Goal: Task Accomplishment & Management: Manage account settings

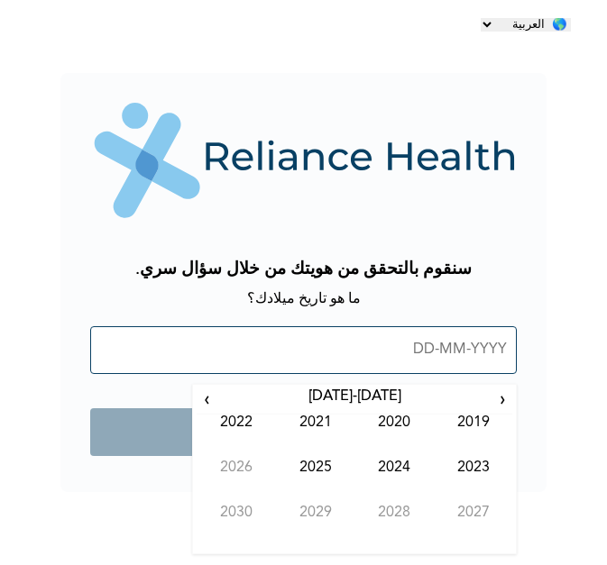
click at [440, 352] on input "text" at bounding box center [303, 350] width 426 height 48
click at [419, 349] on input "text" at bounding box center [303, 350] width 426 height 48
click at [209, 401] on span "›" at bounding box center [206, 399] width 20 height 23
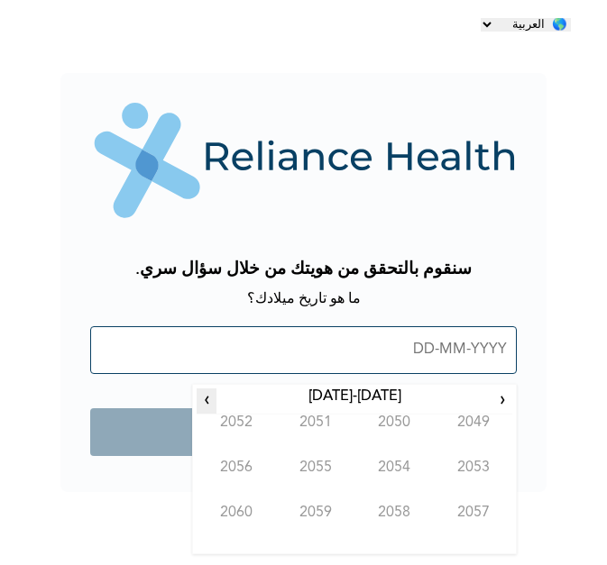
click at [209, 401] on span "›" at bounding box center [206, 399] width 20 height 23
click at [504, 397] on span "‹" at bounding box center [502, 399] width 19 height 23
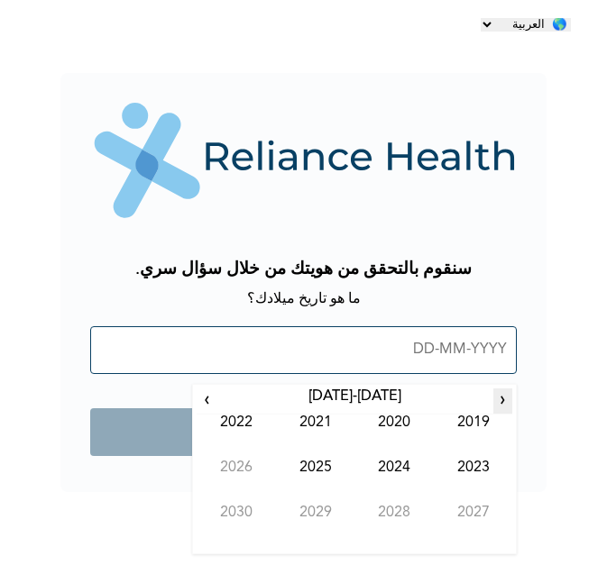
click at [504, 397] on span "‹" at bounding box center [502, 399] width 19 height 23
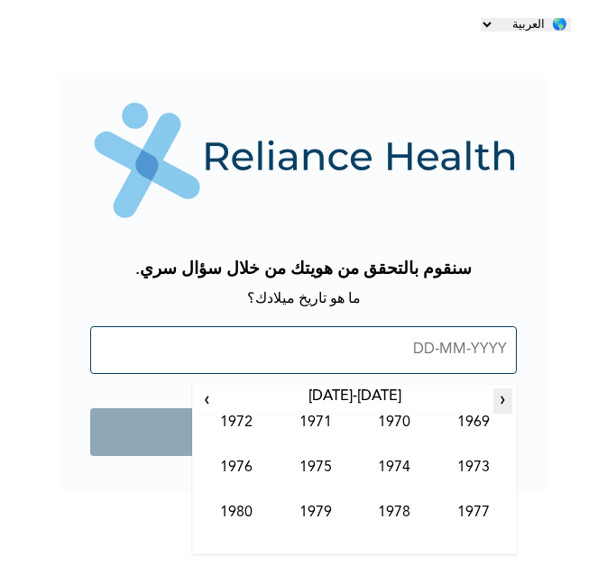
click at [504, 397] on span "‹" at bounding box center [502, 399] width 19 height 23
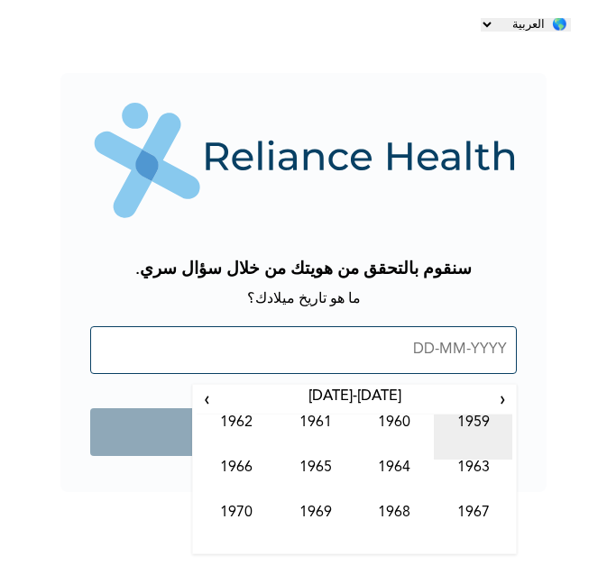
click at [477, 415] on td "1959" at bounding box center [473, 437] width 79 height 45
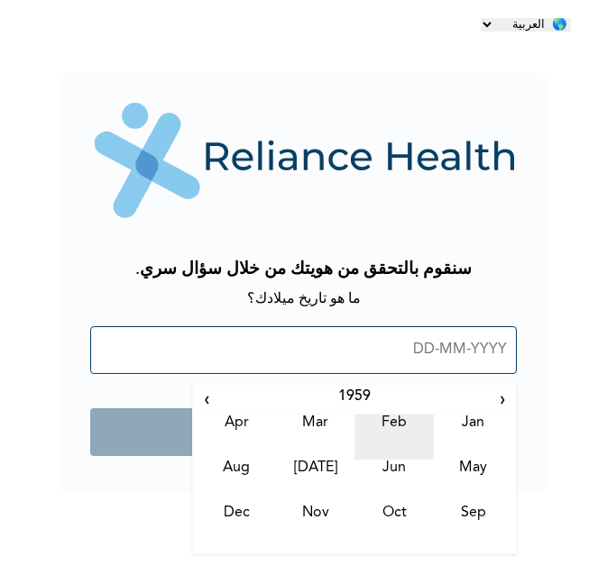
click at [393, 419] on td "Feb" at bounding box center [393, 437] width 79 height 45
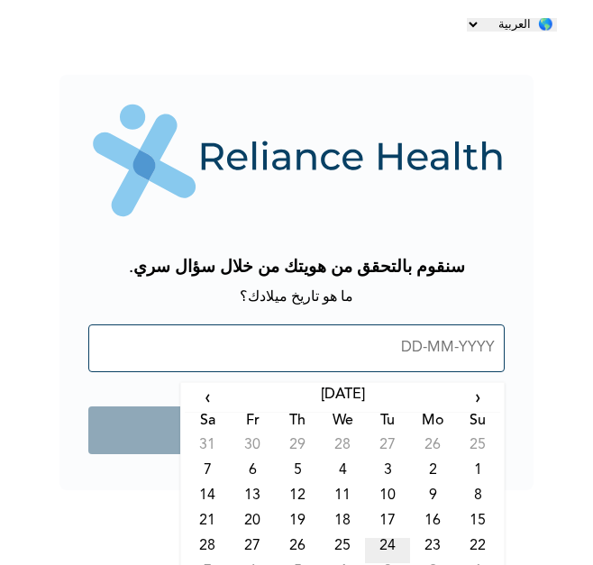
click at [385, 541] on td "24" at bounding box center [387, 550] width 45 height 25
type input "24-02-1959"
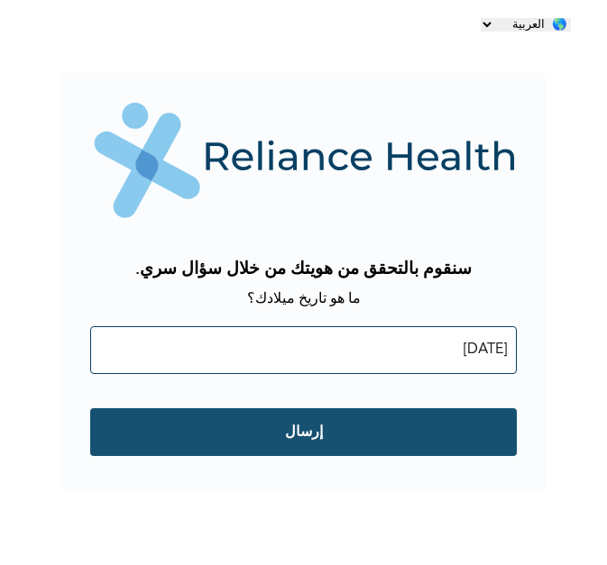
click at [309, 427] on input "إرسال" at bounding box center [303, 432] width 426 height 48
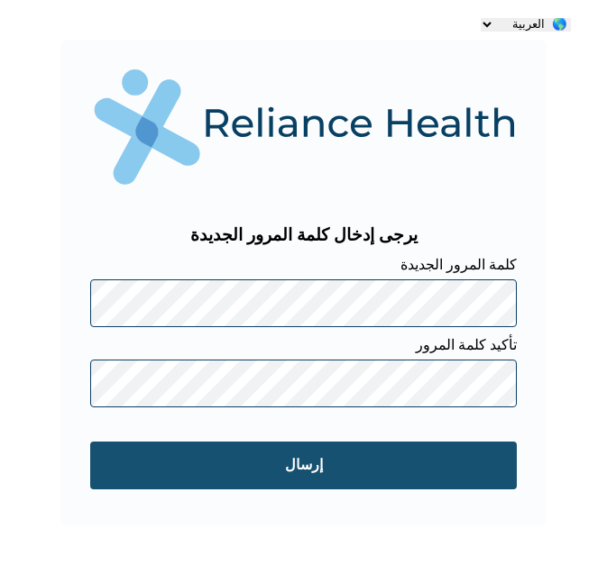
click at [313, 454] on input "إرسال" at bounding box center [303, 466] width 426 height 48
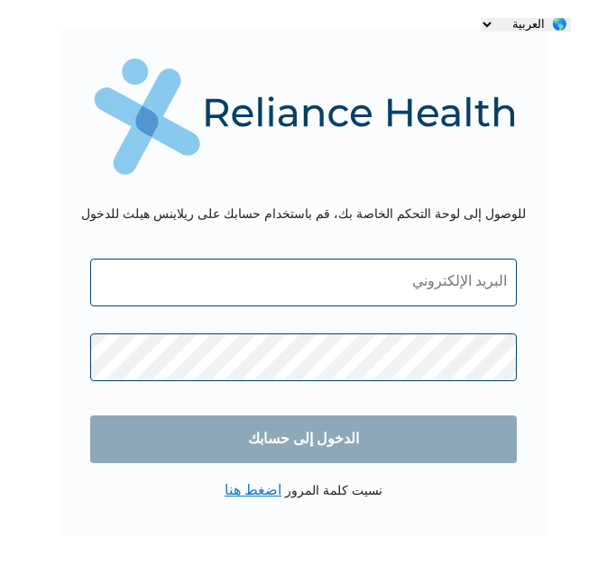
type input "خالد فاروق"
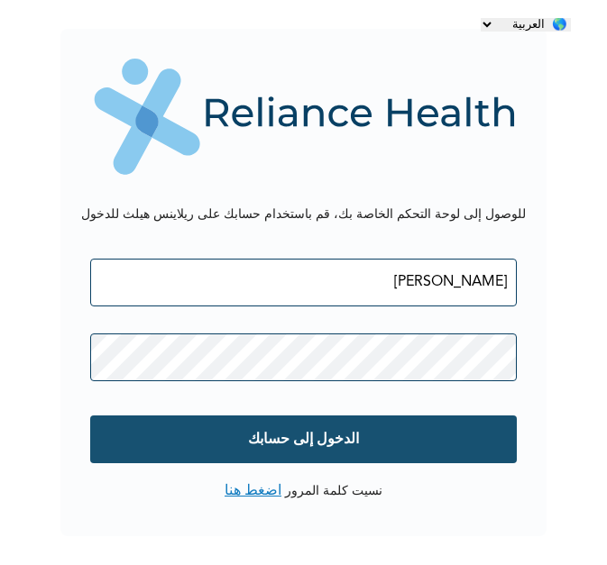
click at [312, 433] on input "الدخول إلى حسابك" at bounding box center [303, 439] width 426 height 48
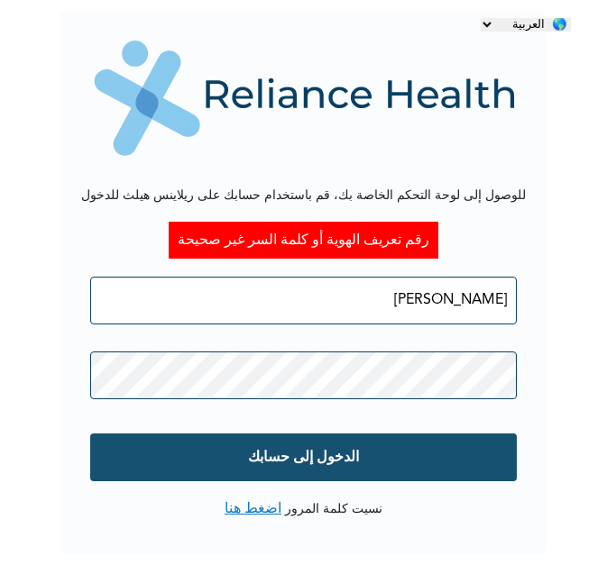
click at [318, 443] on input "الدخول إلى حسابك" at bounding box center [303, 458] width 426 height 48
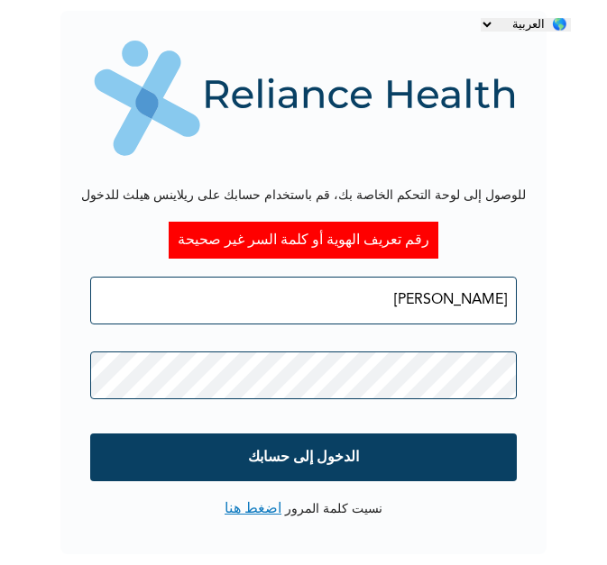
drag, startPoint x: 454, startPoint y: 297, endPoint x: 476, endPoint y: 297, distance: 21.6
click at [476, 297] on input "خالد فاروق" at bounding box center [303, 301] width 426 height 48
click at [508, 303] on input "خالد فاروق" at bounding box center [303, 301] width 426 height 48
click at [455, 302] on input "خالد فاروق" at bounding box center [303, 301] width 426 height 48
type input "خ"
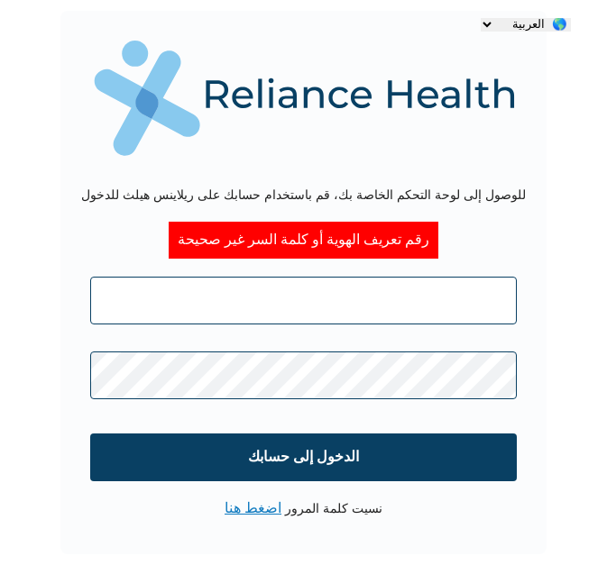
type input "َ"
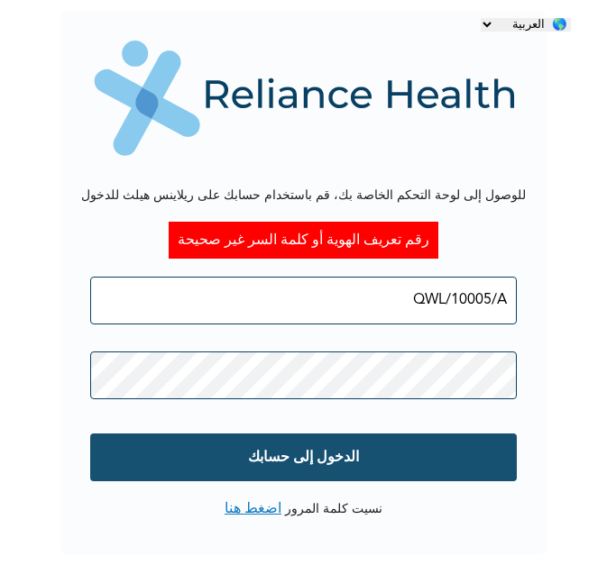
type input "QWL/10005/A"
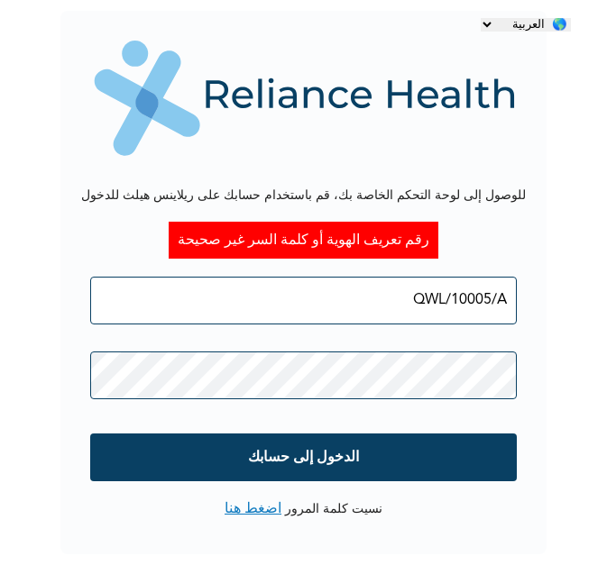
click at [315, 454] on input "الدخول إلى حسابك" at bounding box center [303, 458] width 426 height 48
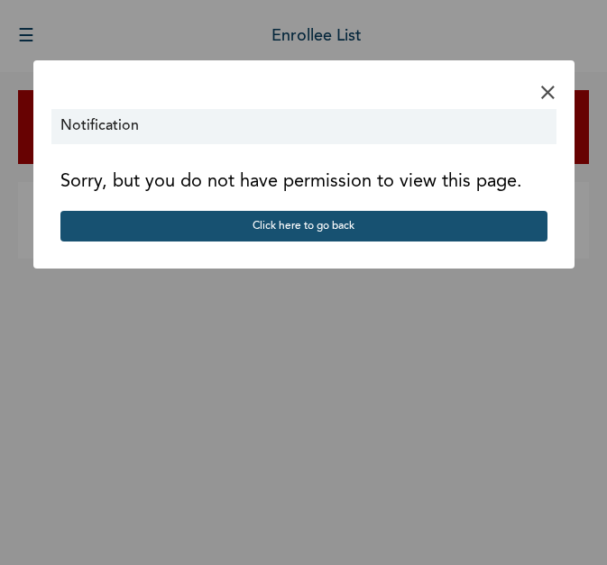
click at [288, 223] on button "Click here to go back" at bounding box center [303, 226] width 487 height 31
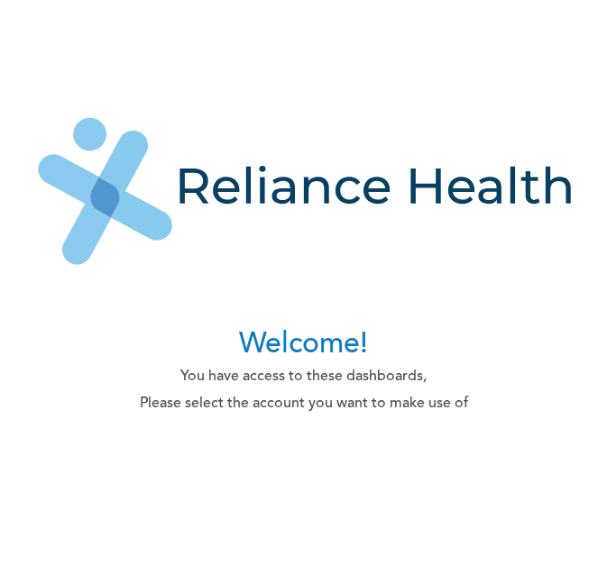
click at [324, 340] on h1 "Welcome!" at bounding box center [304, 345] width 328 height 36
click at [354, 427] on div "Welcome! You have access to these dashboards, Please select the account you wan…" at bounding box center [303, 283] width 607 height 396
click at [280, 150] on img at bounding box center [303, 192] width 571 height 179
click at [368, 127] on img at bounding box center [303, 192] width 571 height 179
click at [285, 90] on div "Welcome! You have access to these dashboards, Please select the account you wan…" at bounding box center [303, 283] width 607 height 396
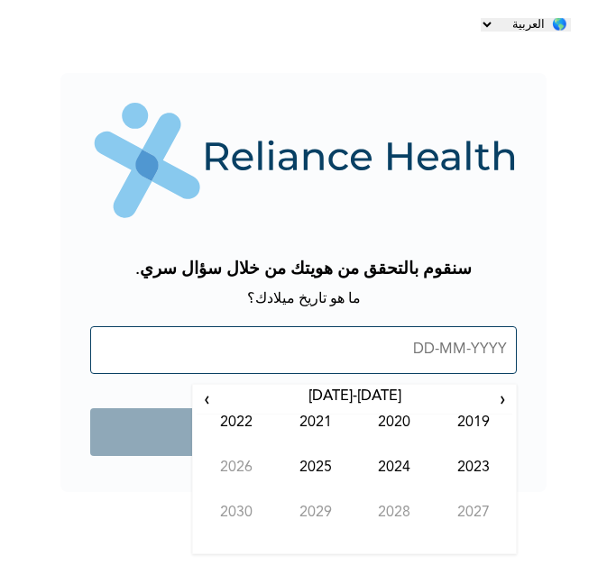
click at [483, 350] on input "text" at bounding box center [303, 350] width 426 height 48
click at [499, 396] on span "‹" at bounding box center [502, 399] width 19 height 23
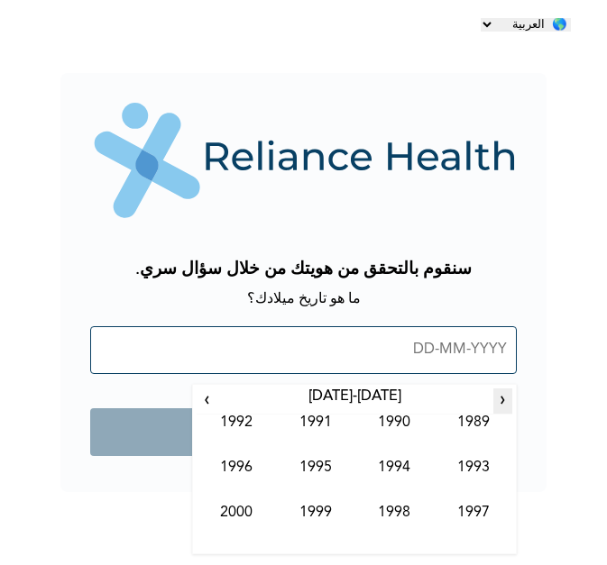
click at [499, 396] on span "‹" at bounding box center [502, 399] width 19 height 23
click at [203, 396] on span "›" at bounding box center [206, 399] width 20 height 23
click at [470, 415] on td "1959" at bounding box center [473, 437] width 79 height 45
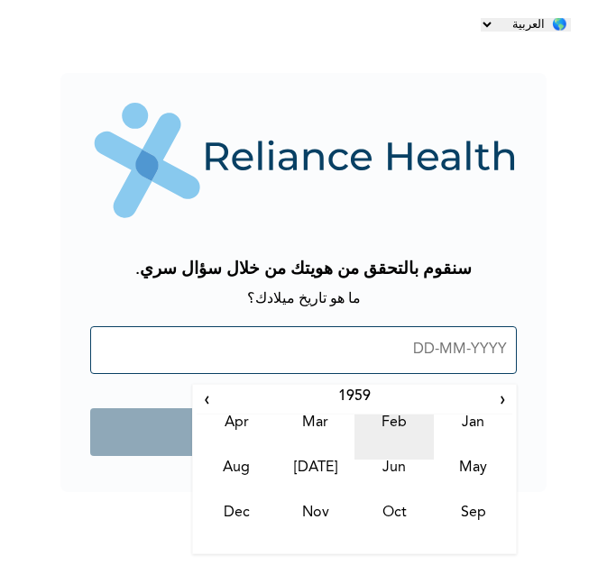
click at [395, 419] on td "Feb" at bounding box center [393, 437] width 79 height 45
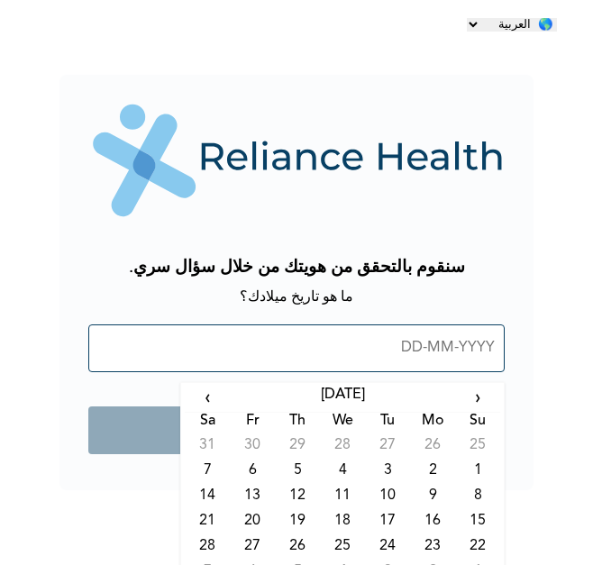
click at [390, 546] on td "24" at bounding box center [387, 550] width 45 height 25
type input "24-02-1959"
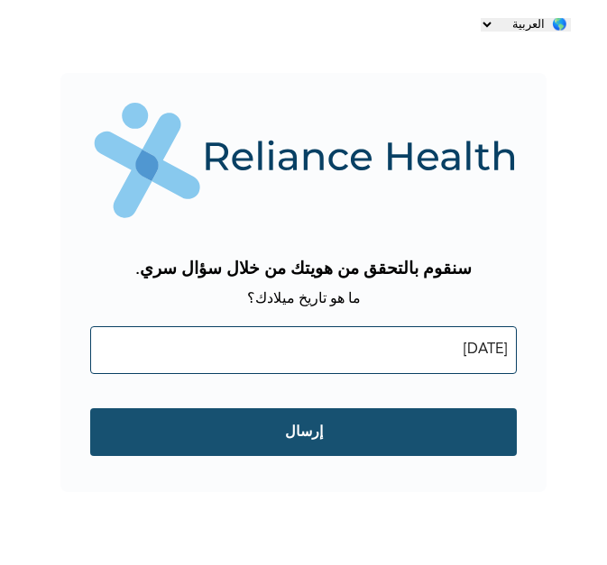
click at [305, 424] on input "إرسال" at bounding box center [303, 432] width 426 height 48
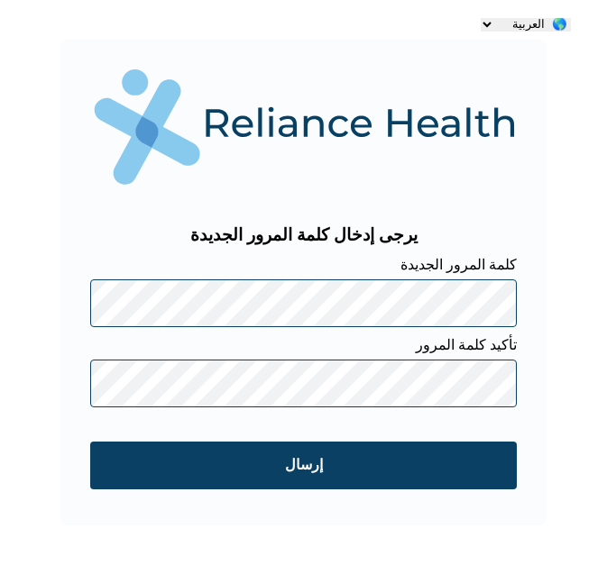
click at [409, 525] on div "🌎 العربية 🌎 ENGLISH يرجى إدخال كلمة المرور الجديدة كلمة المرور الجديدة تأكيد كل…" at bounding box center [303, 282] width 607 height 565
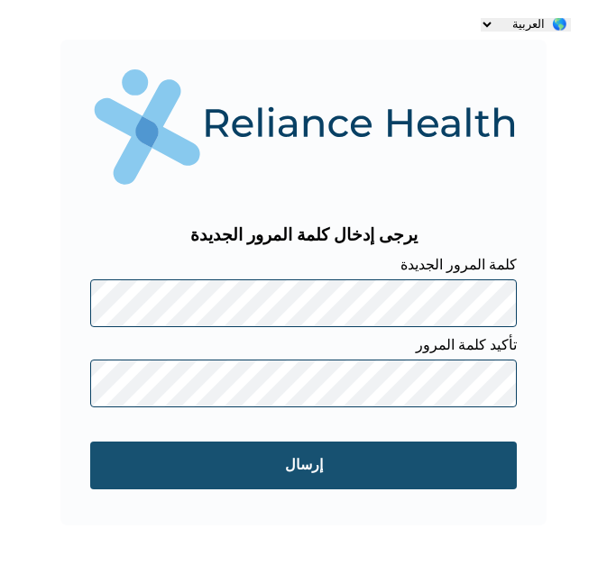
click at [304, 460] on input "إرسال" at bounding box center [303, 466] width 426 height 48
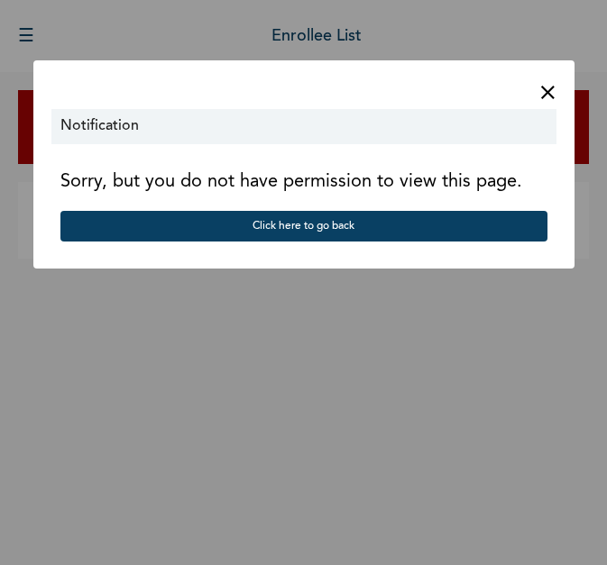
click at [542, 91] on span "×" at bounding box center [547, 93] width 17 height 31
